Goal: Use online tool/utility: Utilize a website feature to perform a specific function

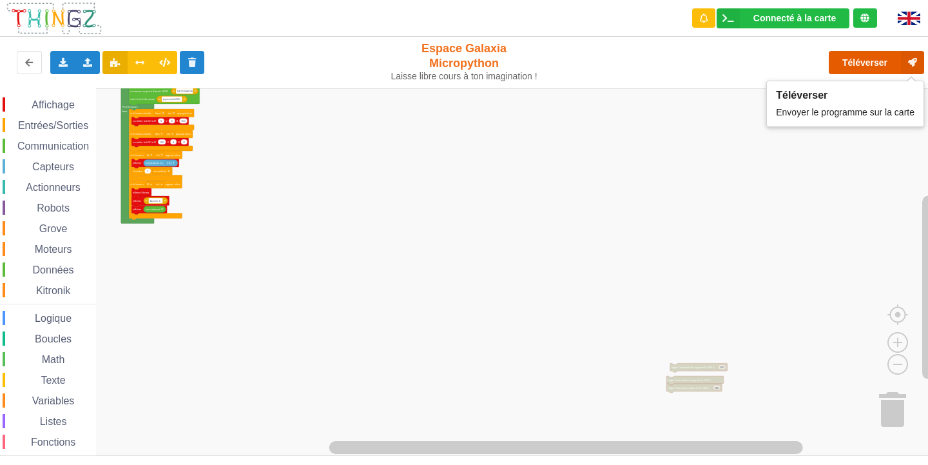
click at [864, 61] on button "Téléverser" at bounding box center [876, 62] width 95 height 23
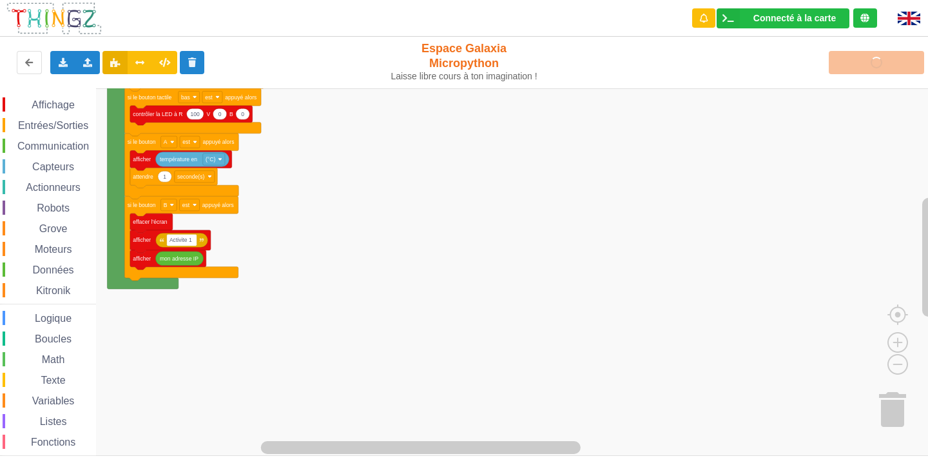
click at [883, 57] on div "Téléverser" at bounding box center [742, 62] width 381 height 41
click at [727, 18] on icon at bounding box center [728, 18] width 23 height 20
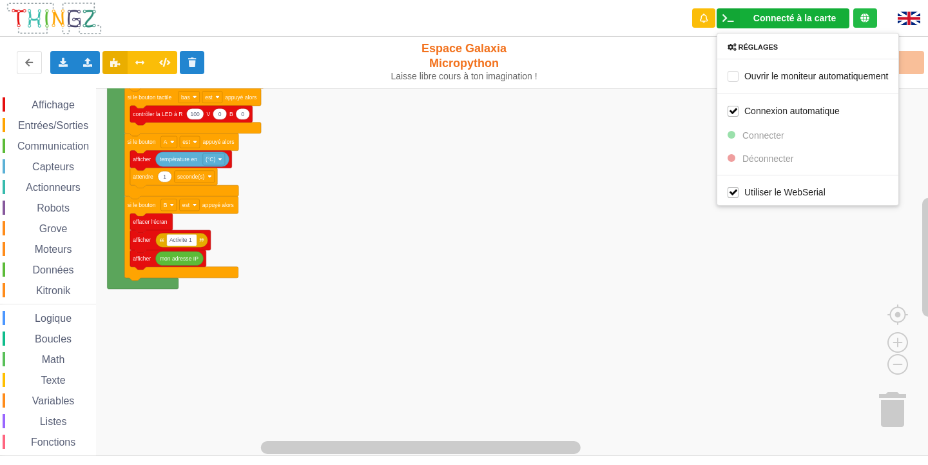
click at [662, 88] on div "Exporter l'assemblage de blocs Exporter l'assemblage de blocs au format Python …" at bounding box center [464, 62] width 938 height 57
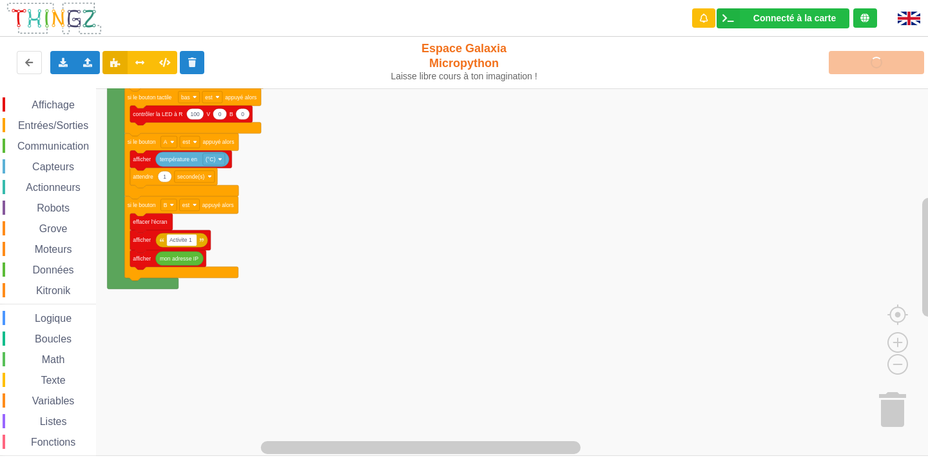
click at [858, 61] on div "Téléverser" at bounding box center [742, 62] width 381 height 41
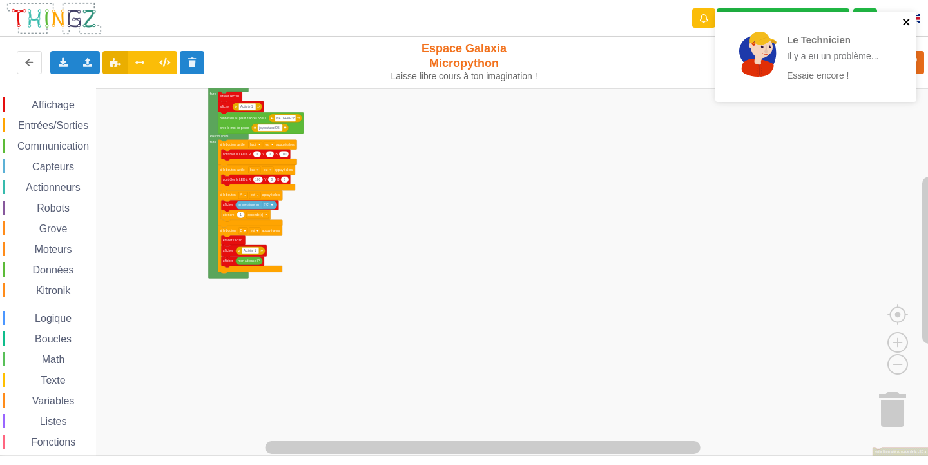
click at [909, 23] on icon "close" at bounding box center [906, 22] width 9 height 10
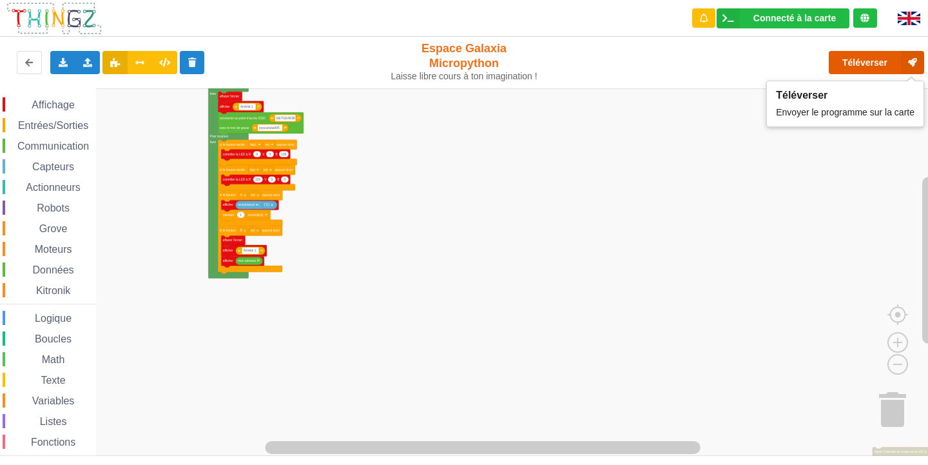
click at [916, 63] on icon at bounding box center [912, 62] width 23 height 23
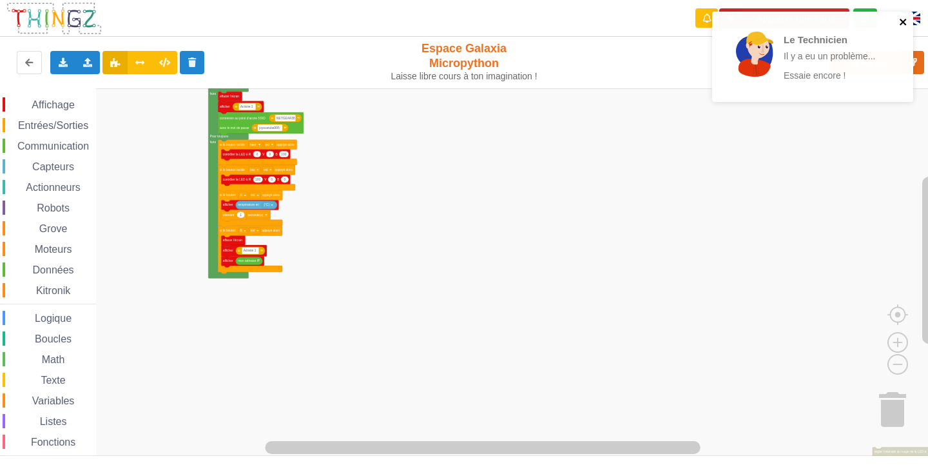
click at [911, 23] on div "Le Technicien Il y a eu un problème... Essaie encore !" at bounding box center [812, 57] width 201 height 90
click at [908, 23] on icon "close" at bounding box center [906, 22] width 9 height 10
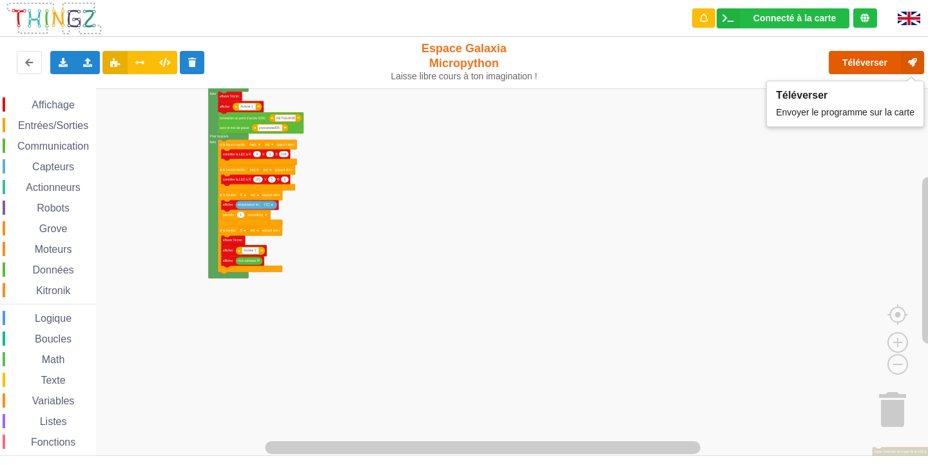
click at [876, 66] on button "Téléverser" at bounding box center [876, 62] width 95 height 23
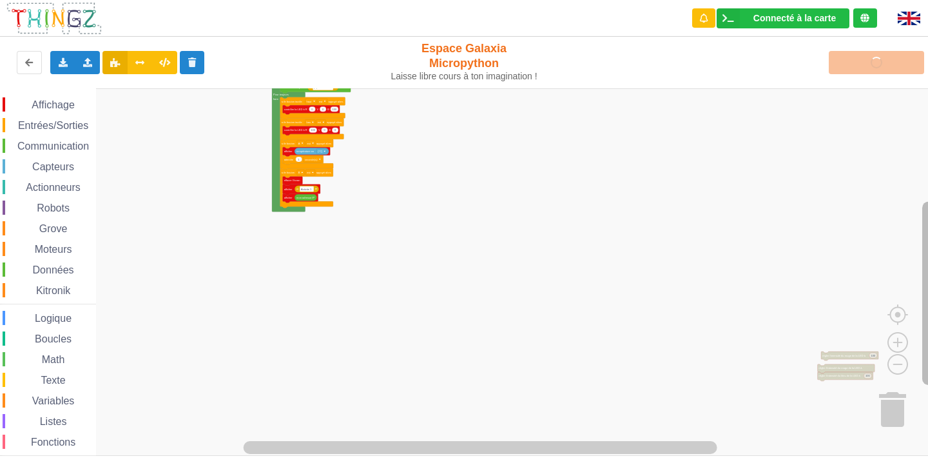
drag, startPoint x: 924, startPoint y: 325, endPoint x: 927, endPoint y: 302, distance: 24.1
click at [927, 302] on icon "Espace de travail de Blocky" at bounding box center [929, 264] width 16 height 351
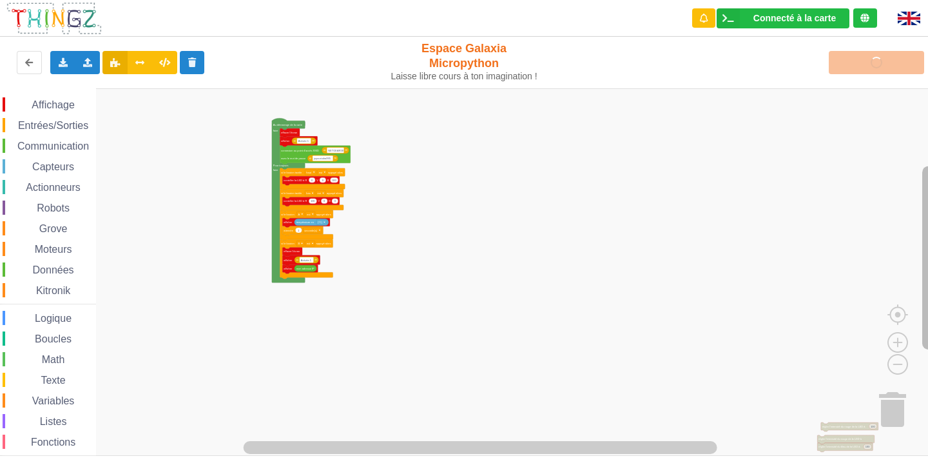
click at [927, 245] on rect "Espace de travail de Blocky" at bounding box center [928, 258] width 13 height 184
